Goal: Task Accomplishment & Management: Manage account settings

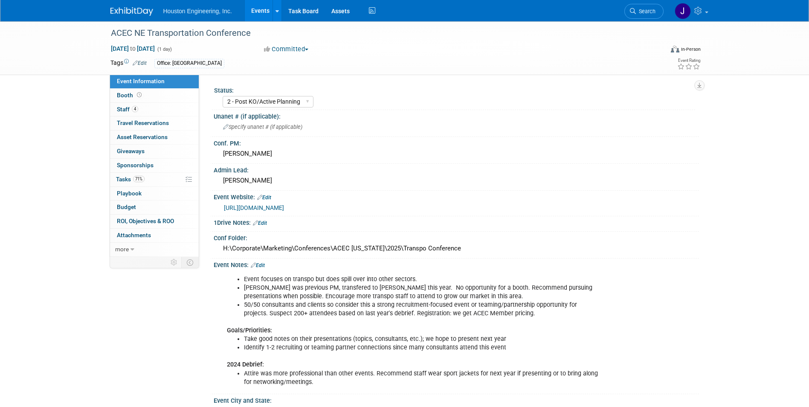
select select "2 - Post KO/Active Planning"
select select "No"
select select "Multi-sector/Any/All"
click at [489, 151] on div "[PERSON_NAME]" at bounding box center [456, 153] width 473 height 13
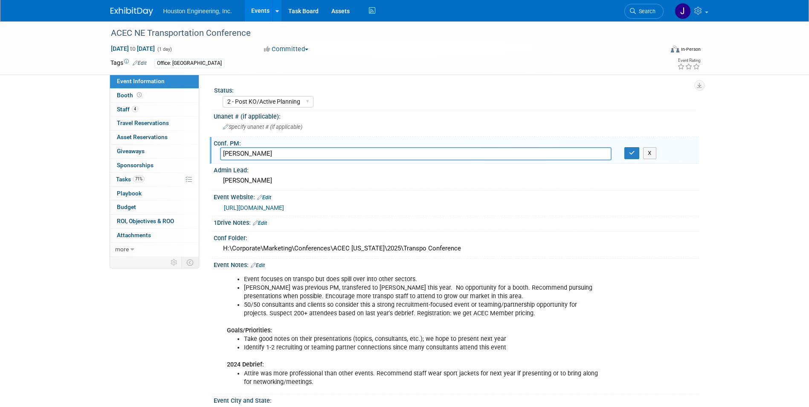
click at [258, 10] on link "Events" at bounding box center [260, 10] width 31 height 21
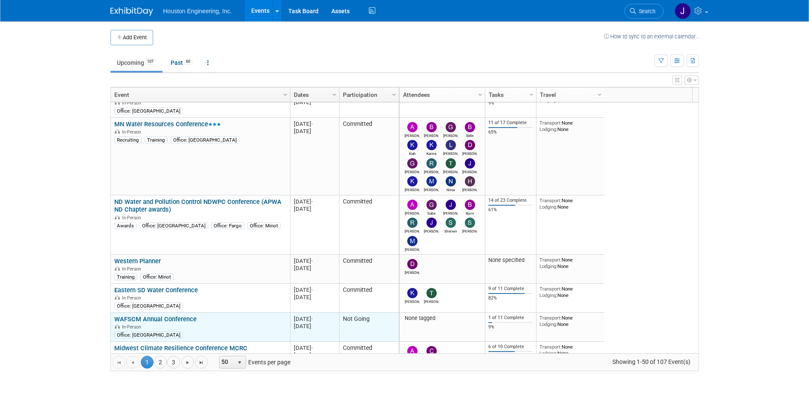
scroll to position [77, 0]
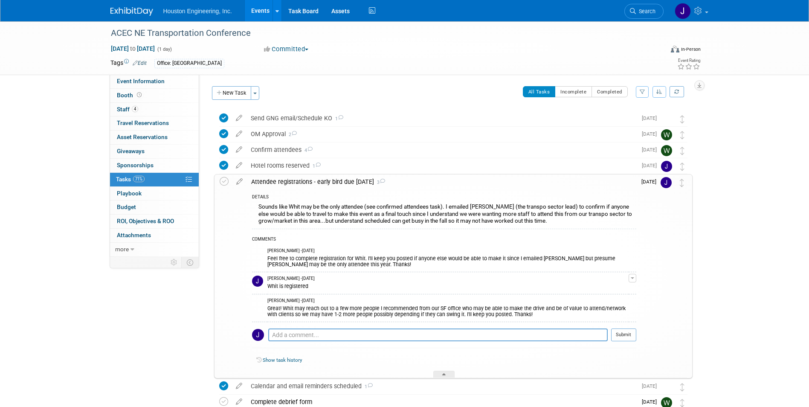
click at [224, 165] on icon at bounding box center [223, 165] width 9 height 9
click at [266, 166] on div "Hotel rooms reserved 1" at bounding box center [442, 165] width 390 height 15
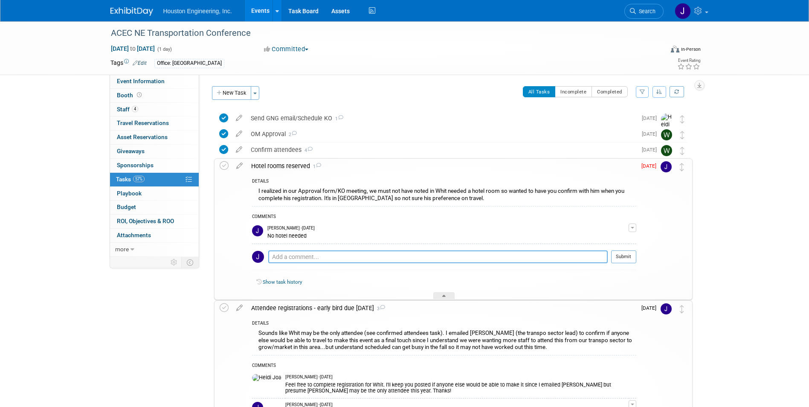
click at [311, 260] on textarea at bounding box center [437, 256] width 339 height 13
type textarea "I have un-checked this one, as Adam Walker may need a hotel. I have reached out…"
click at [618, 254] on button "Submit" at bounding box center [623, 256] width 25 height 13
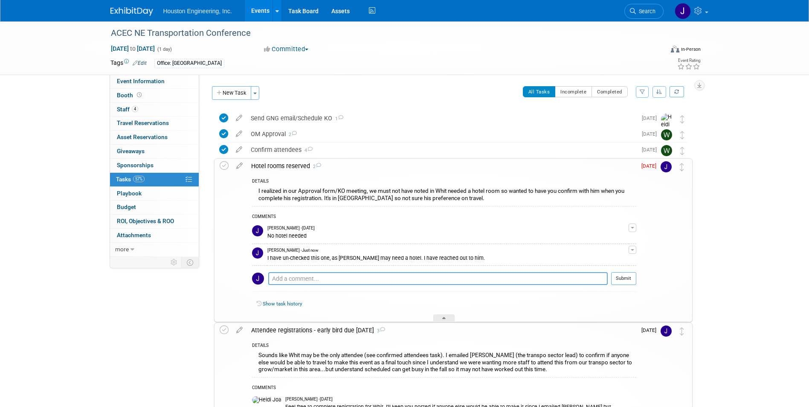
click at [283, 305] on link "Show task history" at bounding box center [282, 304] width 39 height 6
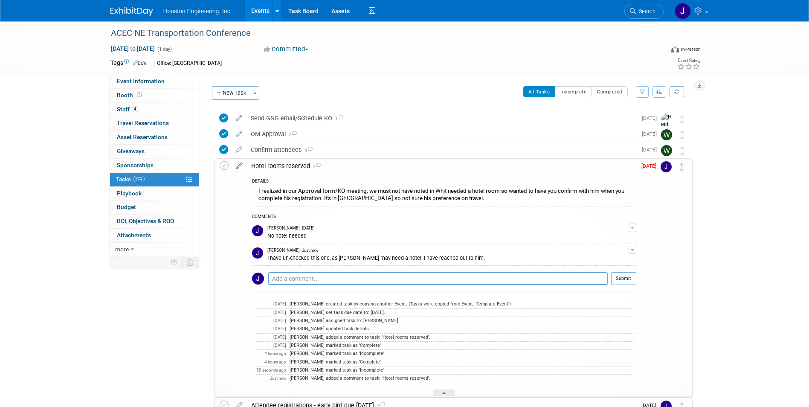
click at [240, 165] on icon at bounding box center [239, 164] width 15 height 11
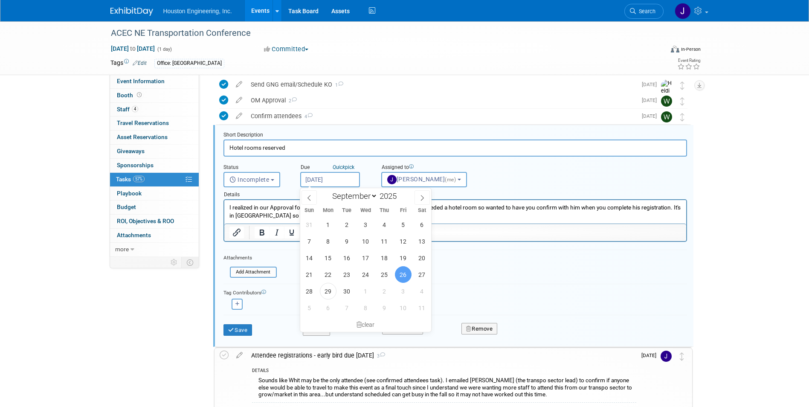
click at [328, 180] on input "Sep 26, 2025" at bounding box center [330, 179] width 60 height 15
click at [421, 199] on icon at bounding box center [422, 198] width 6 height 6
select select "9"
click at [386, 226] on span "2" at bounding box center [384, 224] width 17 height 17
type input "[DATE]"
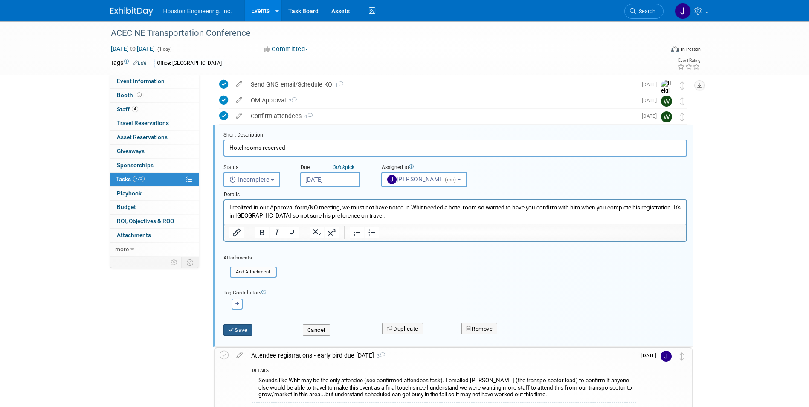
click at [249, 331] on button "Save" at bounding box center [237, 330] width 29 height 12
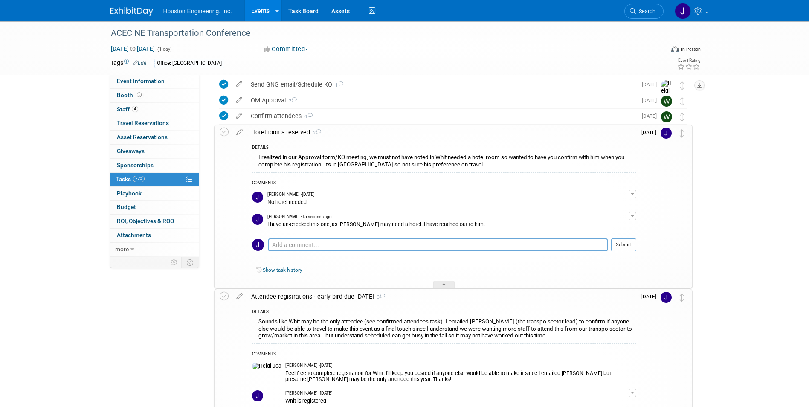
click at [740, 248] on div "ACEC NE Transportation Conference Oct 28, 2025 to Oct 28, 2025 (1 day) Oct 28, …" at bounding box center [404, 282] width 809 height 589
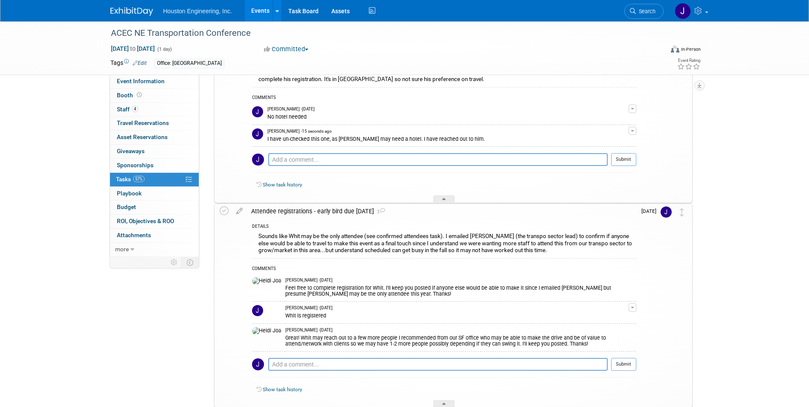
scroll to position [162, 0]
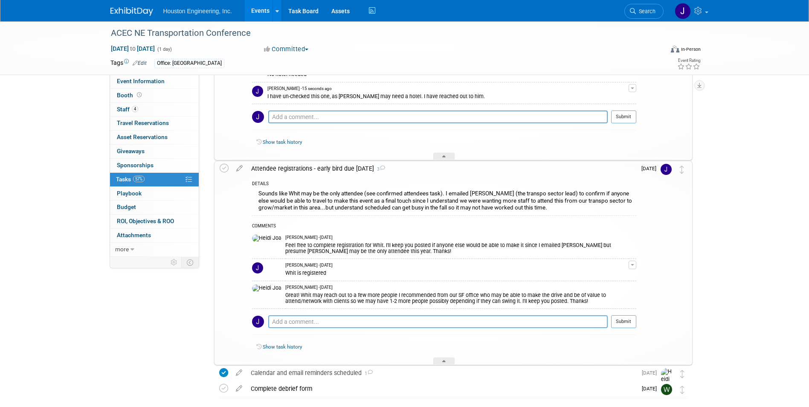
click at [308, 321] on textarea at bounding box center [437, 321] width 339 height 13
type textarea "A"
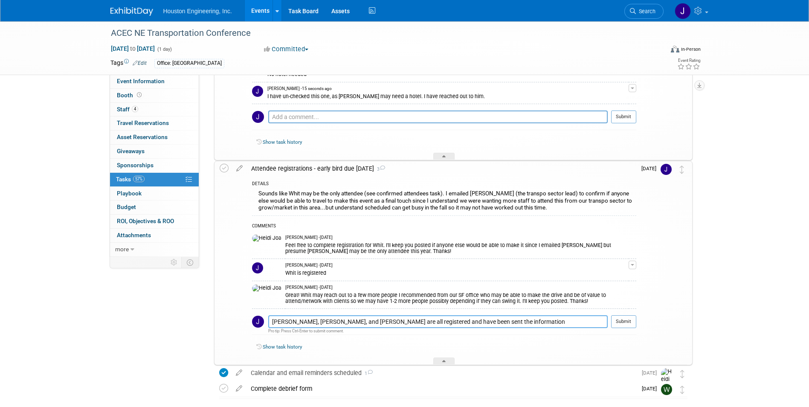
click at [469, 322] on textarea "Adam, Jacob G, Connor, and Whit are all registered and have been sent the infor…" at bounding box center [437, 321] width 339 height 13
click at [544, 323] on textarea "Adam, Jacob G, Connor, and Whit are all registered and have been sent the regis…" at bounding box center [437, 321] width 339 height 13
type textarea "Adam, Jacob G, Connor, and Whit are all registered and have been sent the regis…"
click at [628, 322] on button "Submit" at bounding box center [623, 321] width 25 height 13
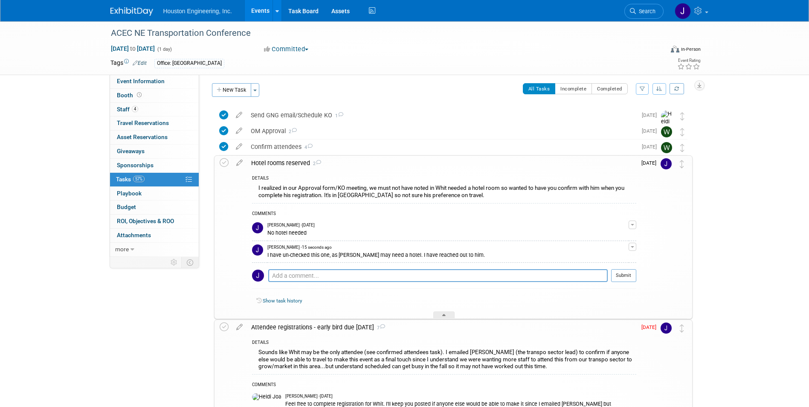
scroll to position [0, 0]
